Goal: Transaction & Acquisition: Purchase product/service

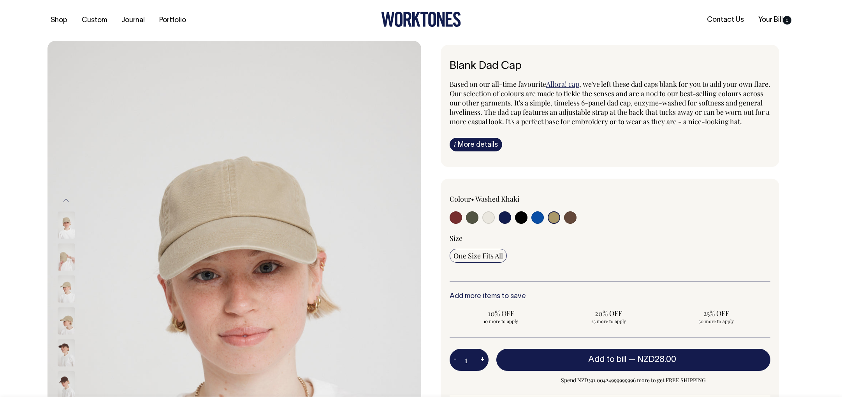
select select "Washed Khaki"
click at [576, 211] on div at bounding box center [513, 218] width 128 height 14
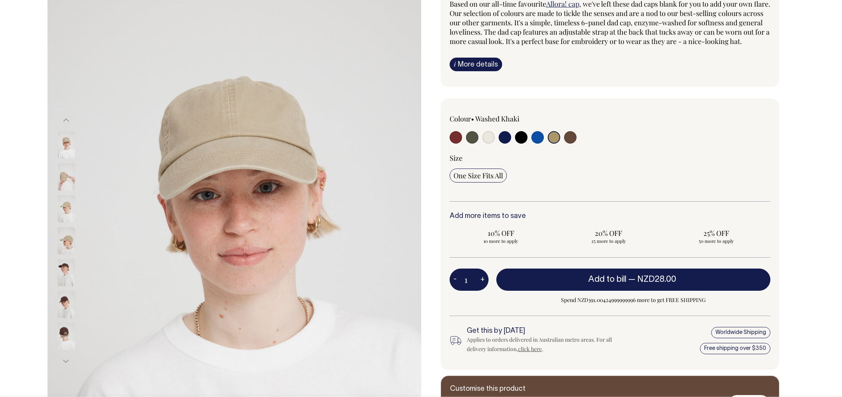
scroll to position [80, 0]
click at [572, 144] on input "radio" at bounding box center [570, 137] width 12 height 12
radio input "true"
select select "Espresso"
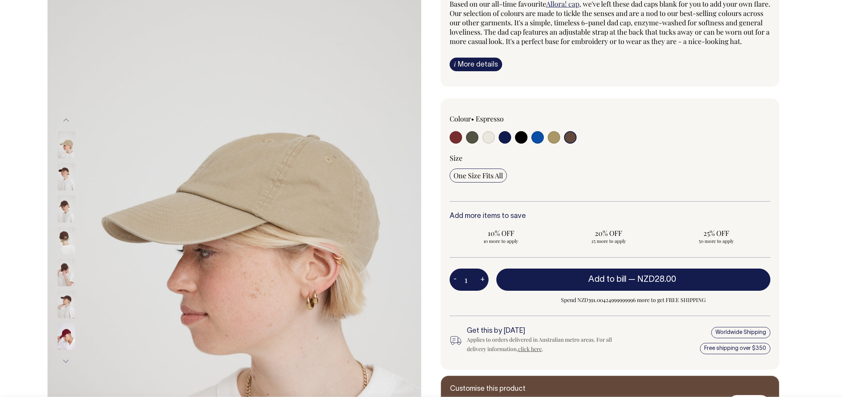
click at [568, 144] on input "radio" at bounding box center [570, 137] width 12 height 12
click at [573, 144] on input "radio" at bounding box center [570, 137] width 12 height 12
click at [572, 144] on input "radio" at bounding box center [570, 137] width 12 height 12
click at [571, 144] on input "radio" at bounding box center [570, 137] width 12 height 12
drag, startPoint x: 61, startPoint y: 207, endPoint x: 64, endPoint y: 210, distance: 4.4
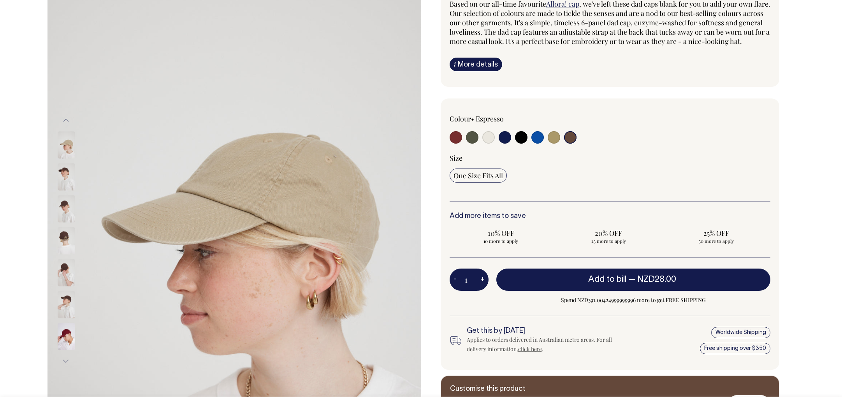
click at [61, 207] on img at bounding box center [67, 208] width 18 height 27
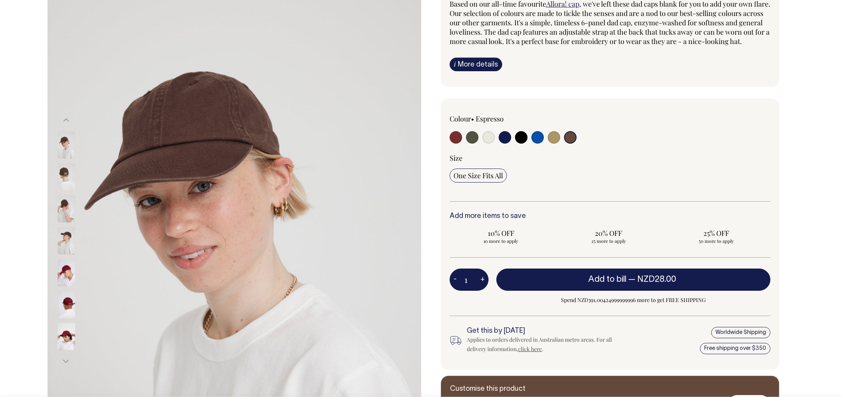
click at [65, 235] on div at bounding box center [76, 145] width 39 height 2648
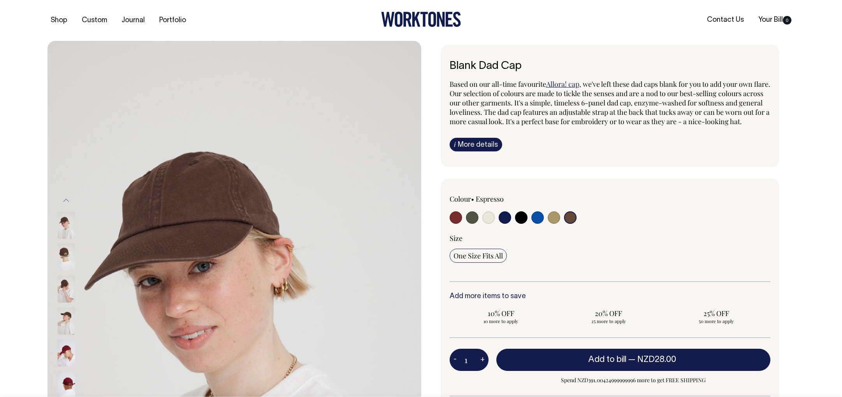
click at [635, 64] on h6 "Blank Dad Cap" at bounding box center [609, 66] width 321 height 12
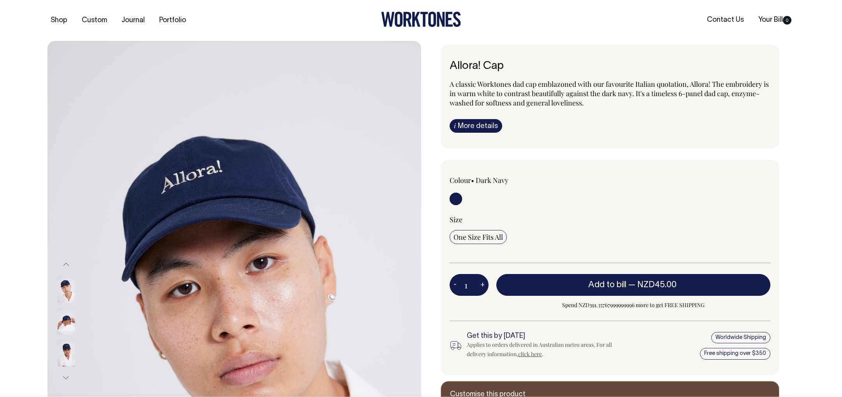
click at [64, 321] on img at bounding box center [67, 320] width 18 height 27
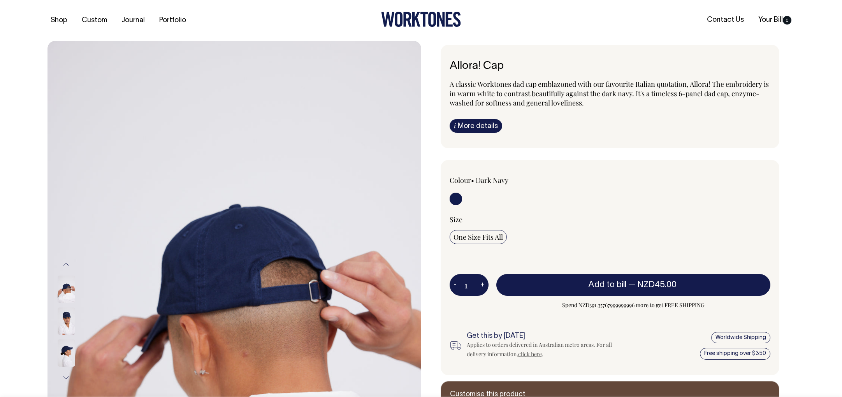
click at [64, 321] on img at bounding box center [67, 320] width 18 height 27
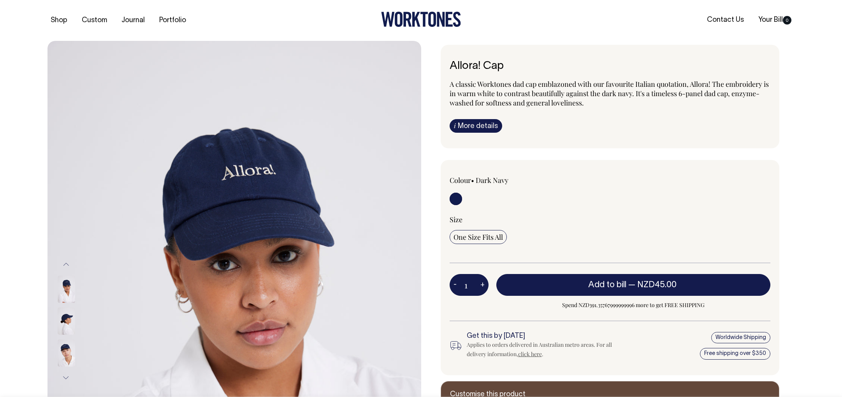
click at [64, 321] on img at bounding box center [67, 320] width 18 height 27
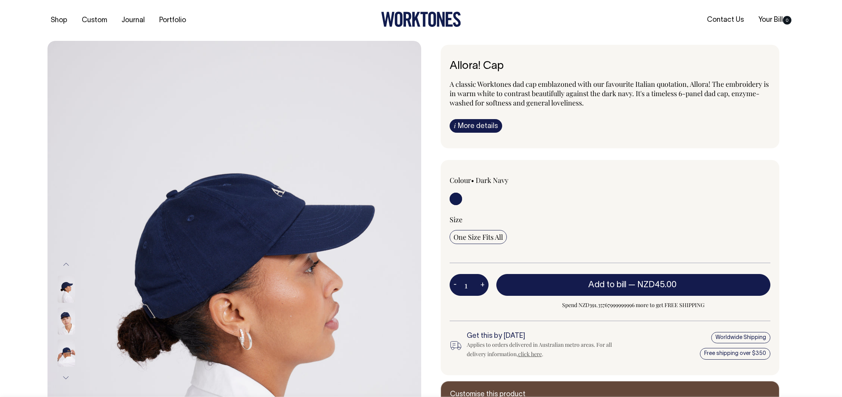
click at [66, 324] on img at bounding box center [67, 320] width 18 height 27
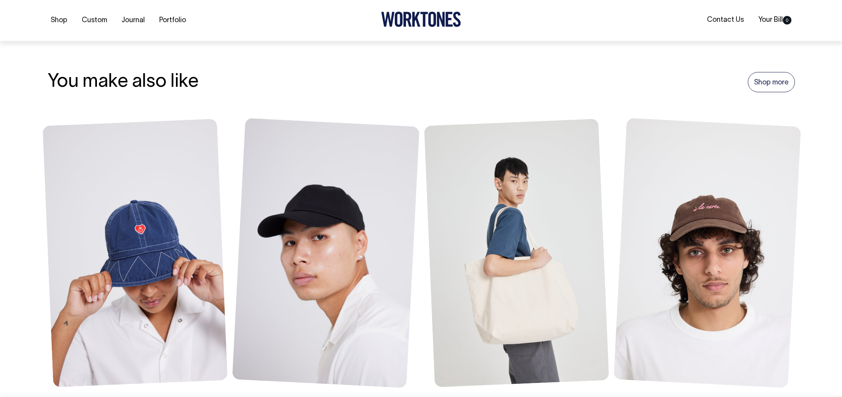
scroll to position [589, 0]
